Goal: Navigation & Orientation: Understand site structure

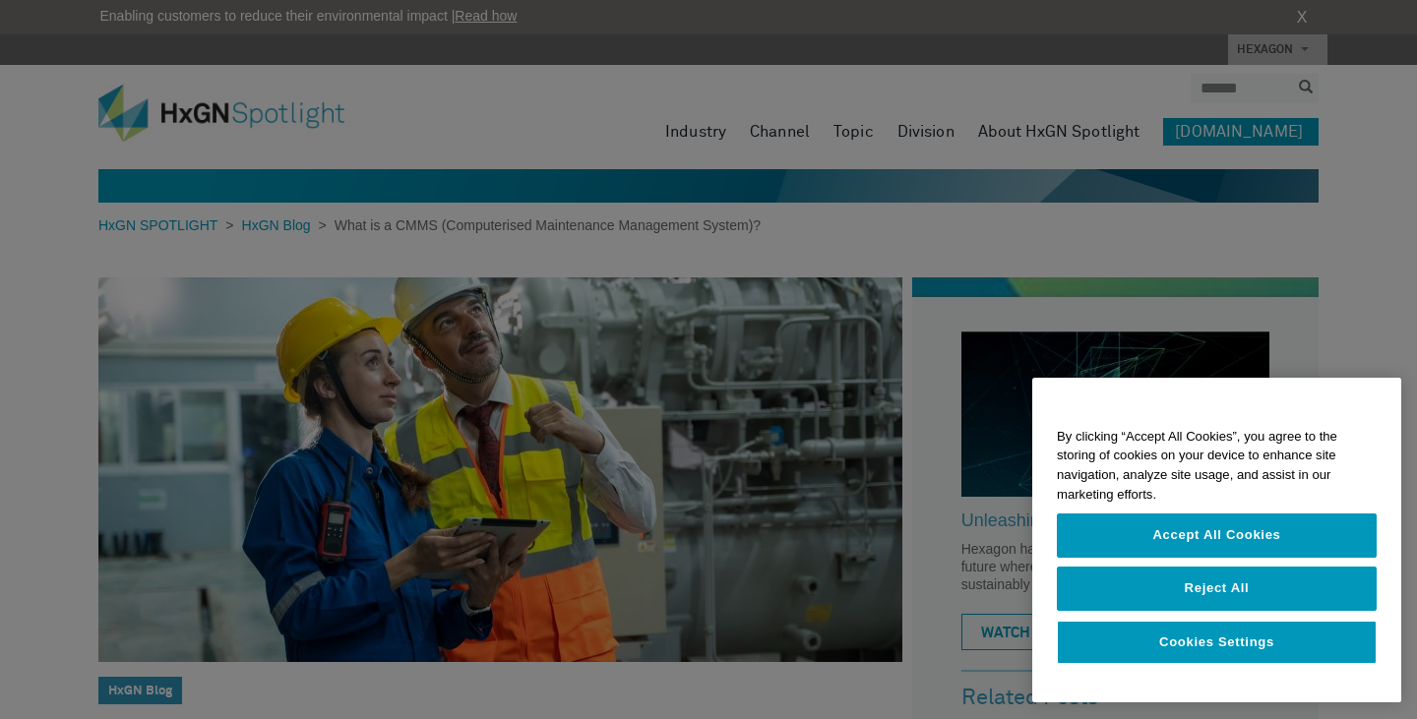
click at [157, 103] on div at bounding box center [708, 359] width 1417 height 719
click at [183, 118] on div at bounding box center [708, 359] width 1417 height 719
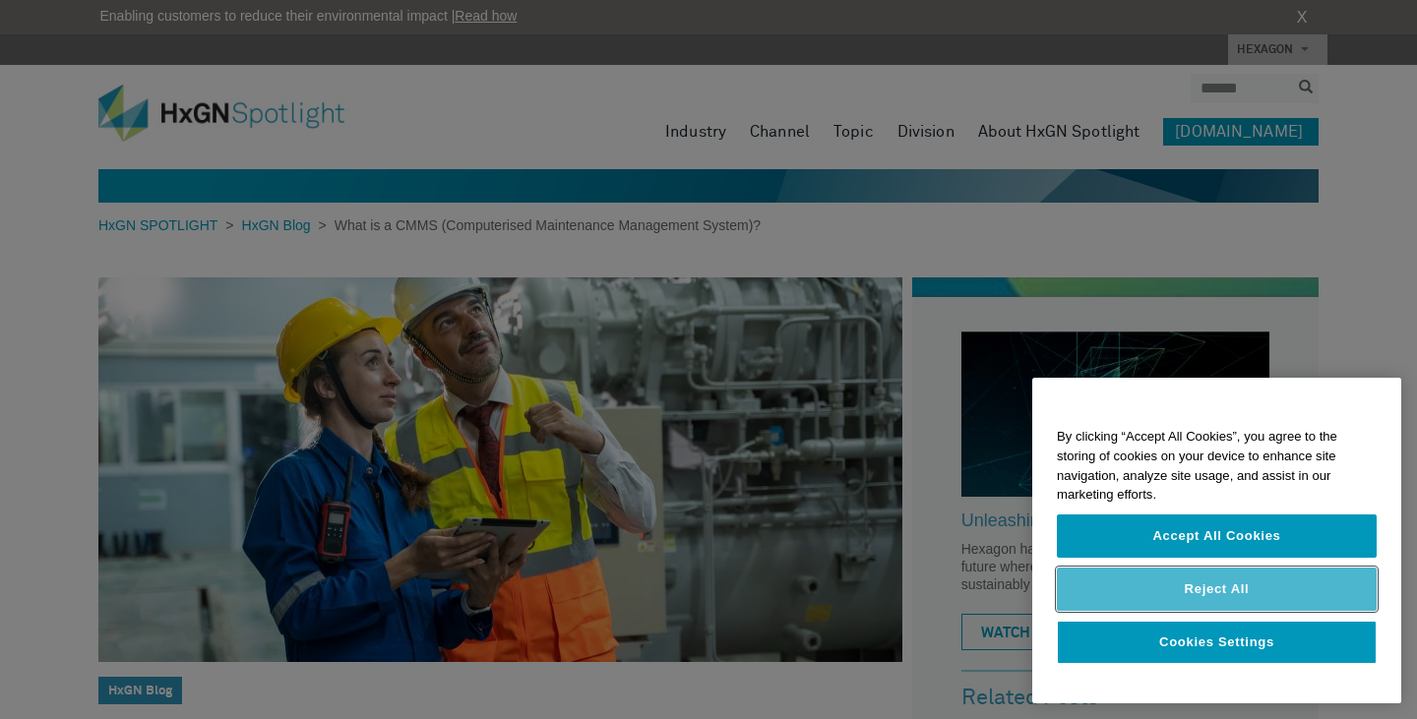
click at [1258, 581] on button "Reject All" at bounding box center [1217, 589] width 320 height 43
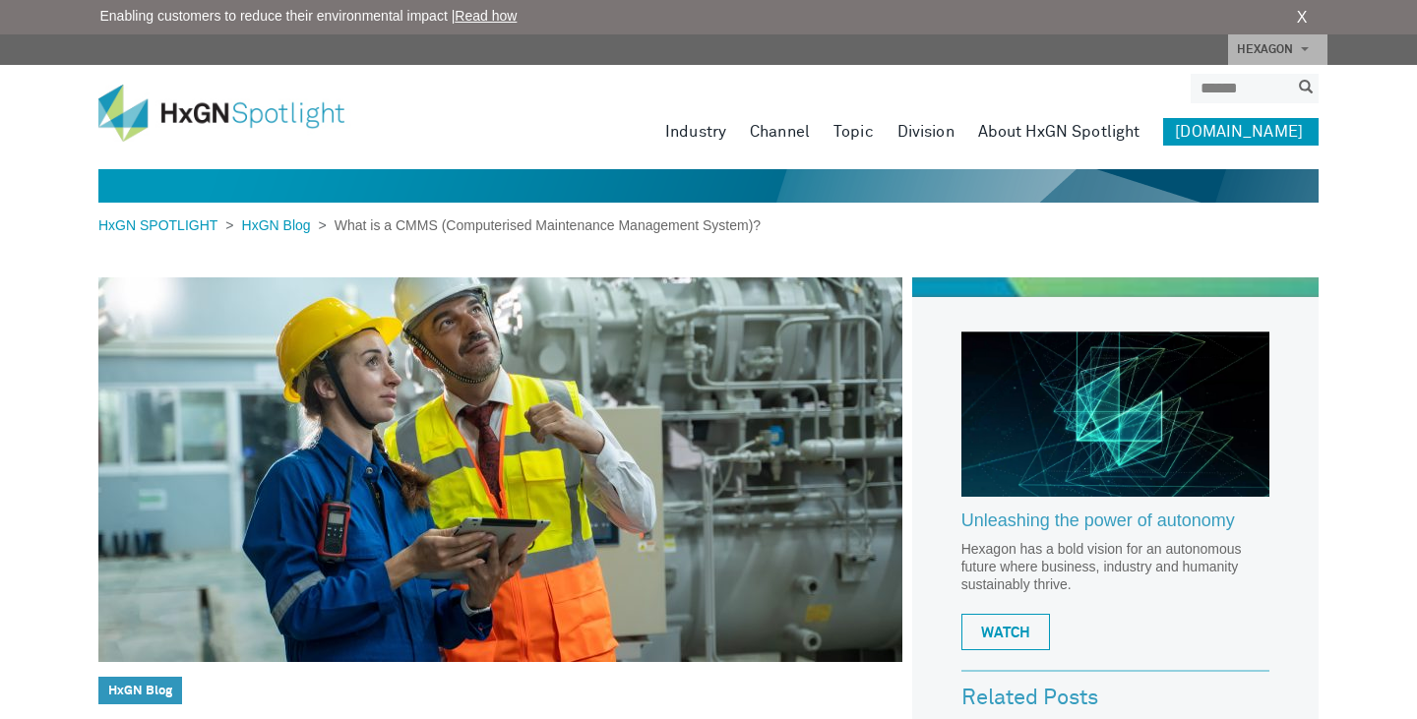
click at [174, 106] on img at bounding box center [236, 113] width 276 height 57
